Goal: Check status: Check status

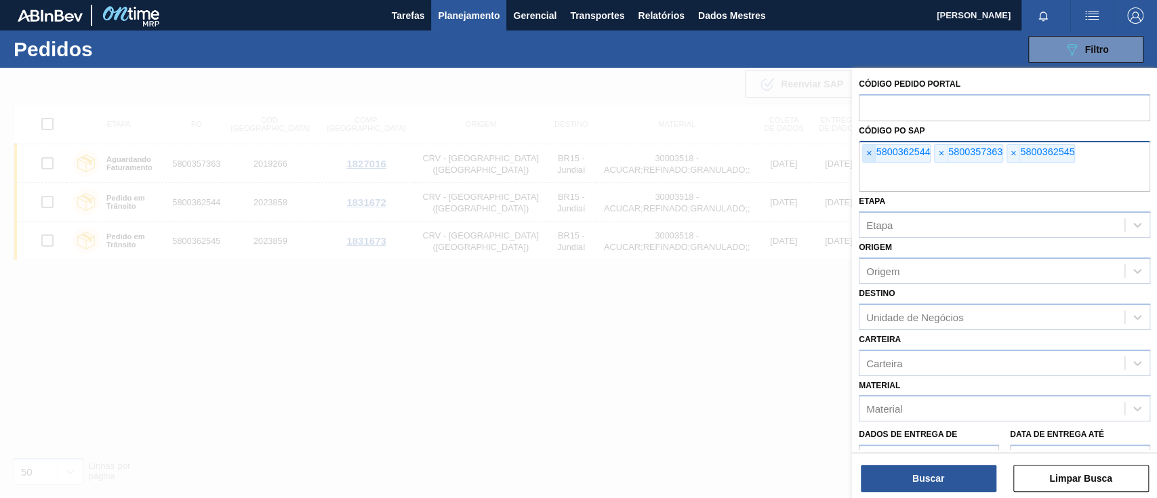
click at [873, 150] on span "×" at bounding box center [869, 154] width 13 height 18
click at [873, 166] on input "text" at bounding box center [1004, 179] width 291 height 26
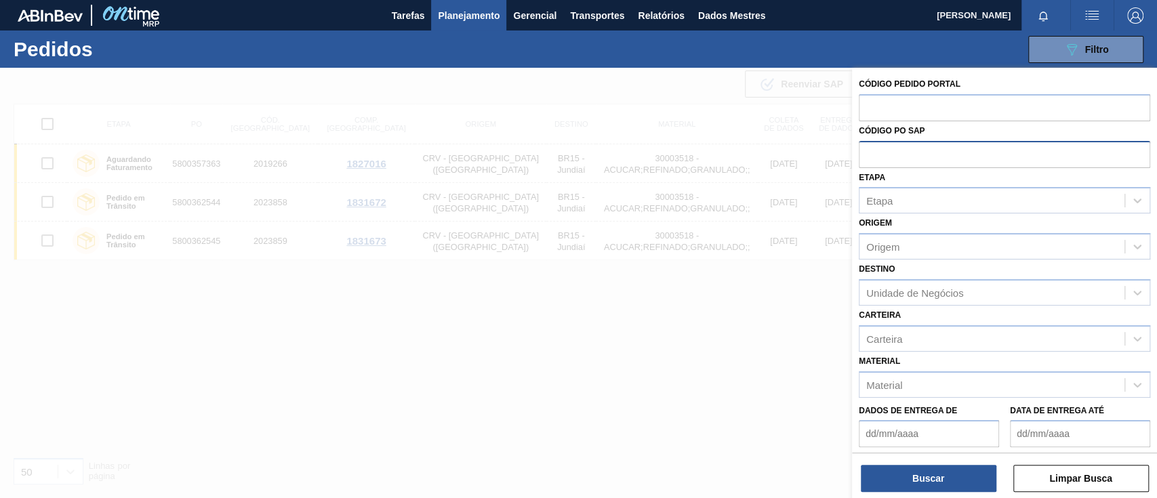
paste input "5800363605"
type input "5800363605"
click at [951, 489] on button "Buscar" at bounding box center [929, 478] width 136 height 27
